Goal: Information Seeking & Learning: Learn about a topic

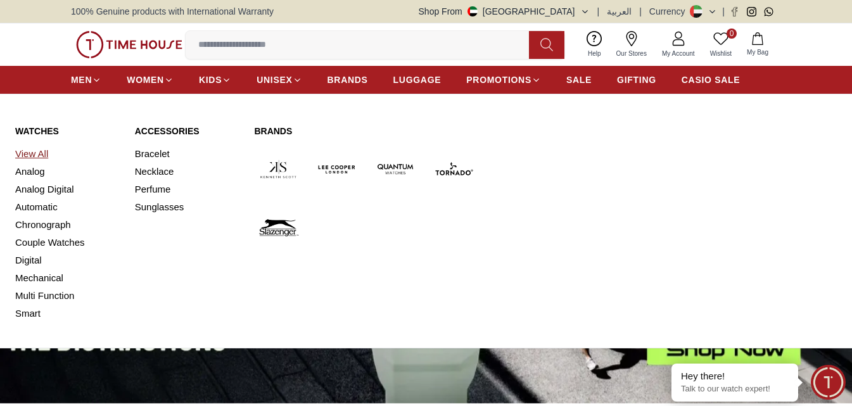
click at [44, 150] on link "View All" at bounding box center [67, 154] width 105 height 18
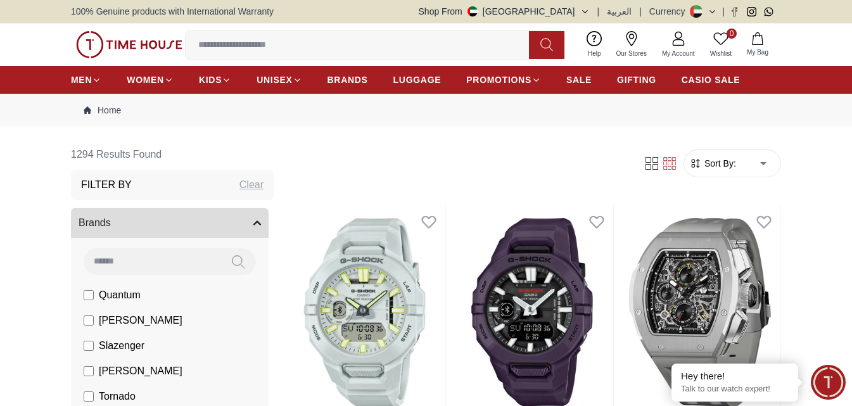
click at [243, 219] on button "Brands" at bounding box center [170, 223] width 198 height 30
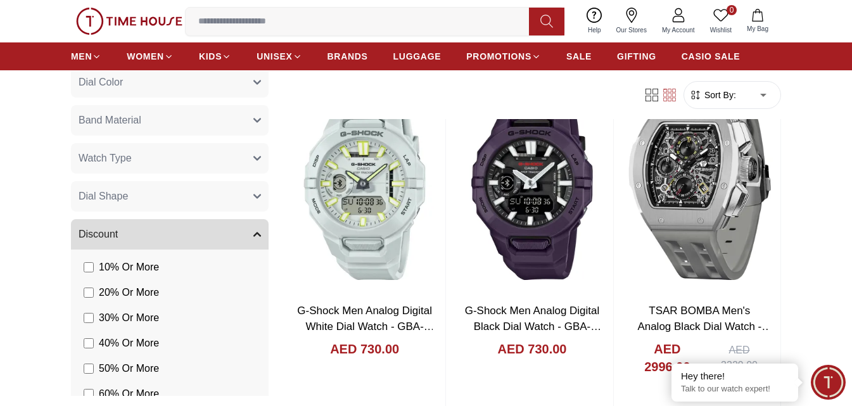
scroll to position [317, 0]
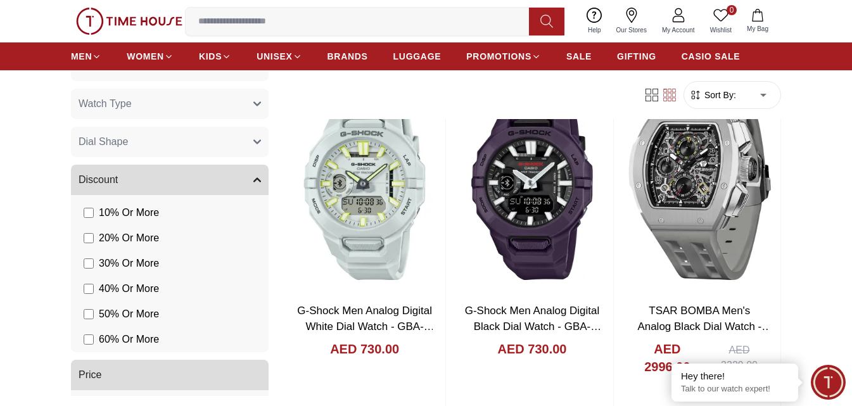
click at [188, 183] on button "Discount" at bounding box center [170, 180] width 198 height 30
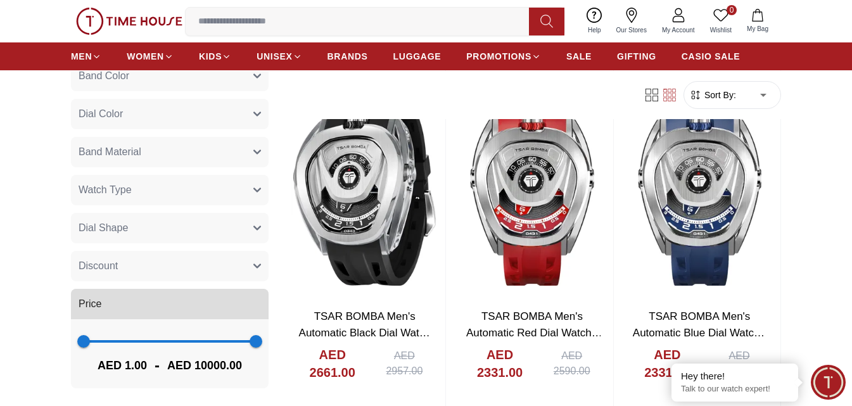
scroll to position [507, 0]
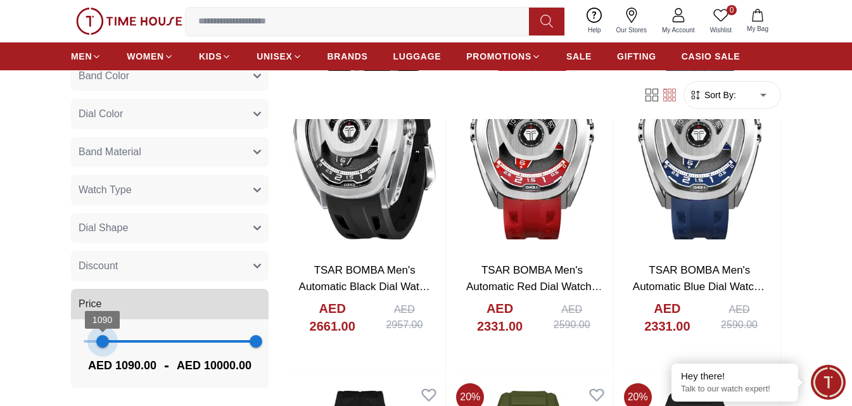
type input "****"
drag, startPoint x: 84, startPoint y: 332, endPoint x: 102, endPoint y: 333, distance: 18.4
click at [102, 335] on span "1129" at bounding box center [103, 341] width 13 height 13
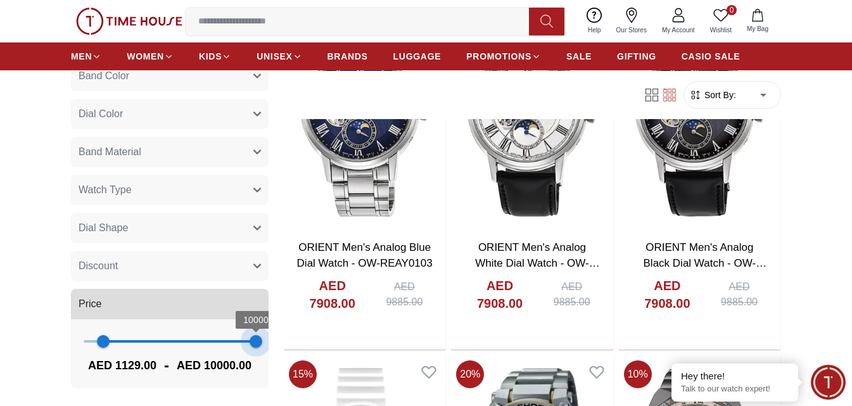
scroll to position [231, 0]
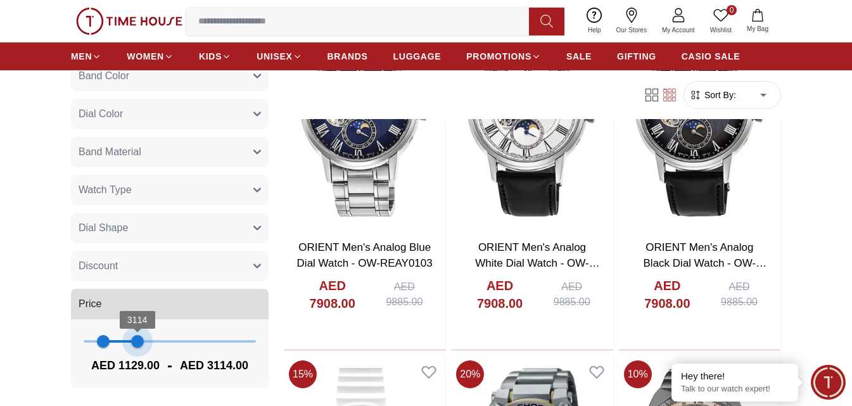
type input "****"
drag, startPoint x: 252, startPoint y: 331, endPoint x: 134, endPoint y: 342, distance: 118.9
click at [134, 342] on span "3075" at bounding box center [137, 341] width 13 height 13
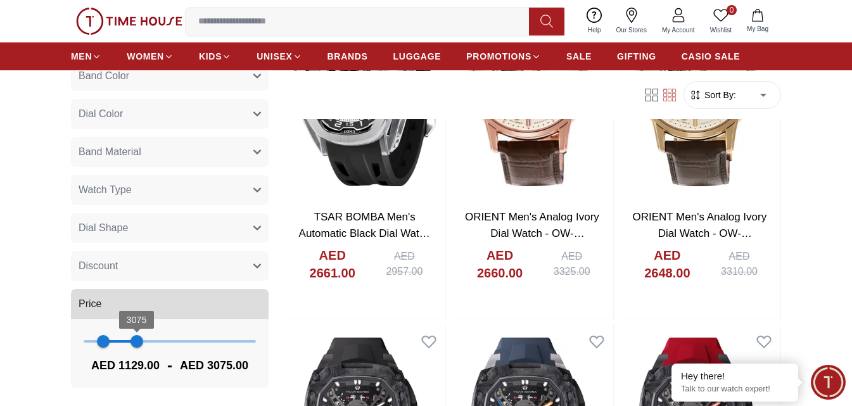
scroll to position [761, 0]
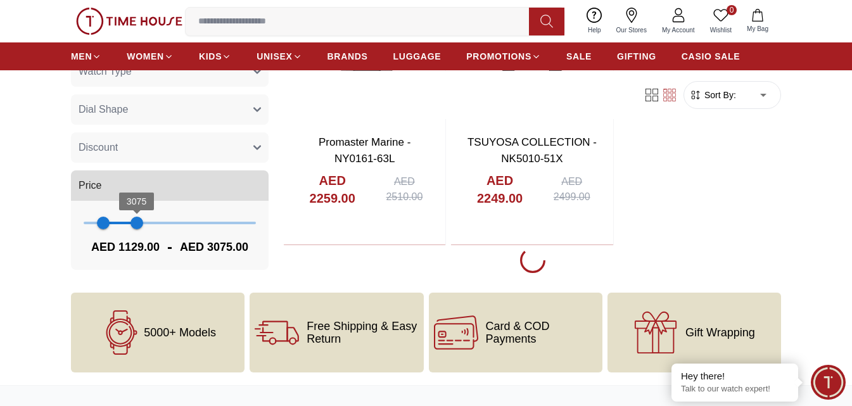
scroll to position [2218, 0]
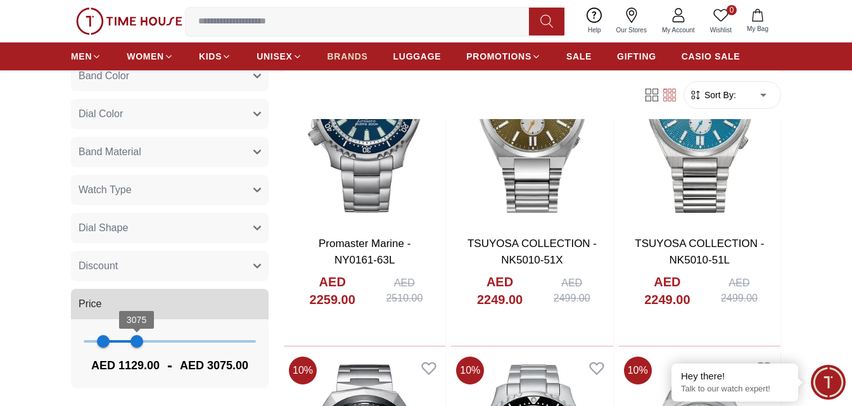
click at [352, 55] on span "BRANDS" at bounding box center [348, 56] width 41 height 13
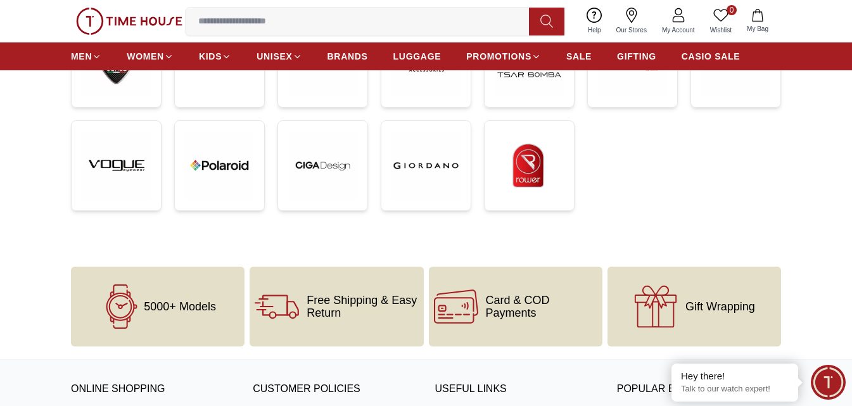
scroll to position [570, 0]
